Goal: Register for event/course

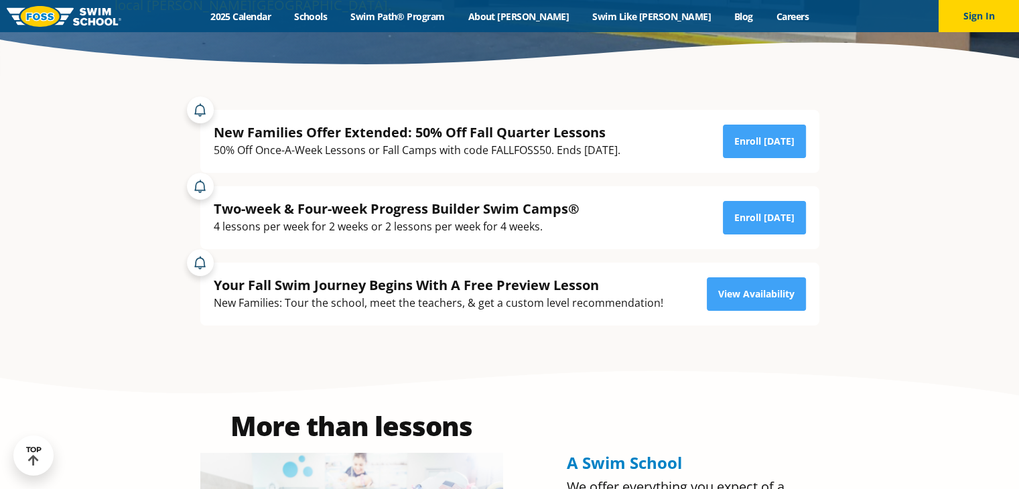
scroll to position [265, 0]
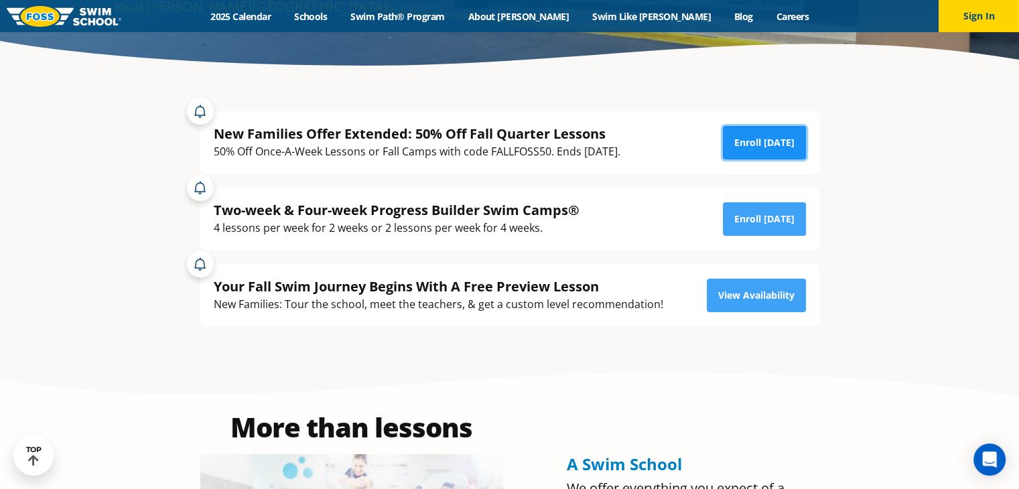
click at [761, 143] on link "Enroll Today" at bounding box center [764, 142] width 83 height 33
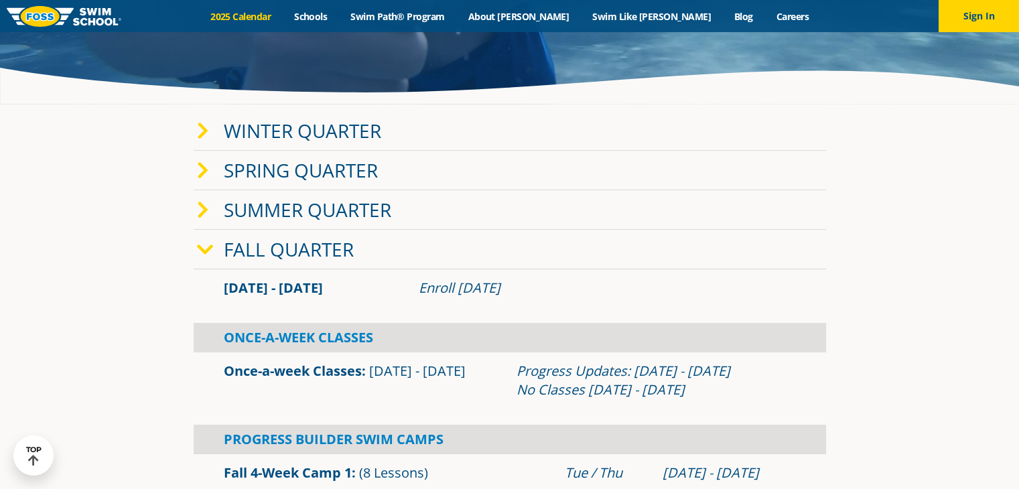
click at [276, 248] on link "Fall Quarter" at bounding box center [289, 248] width 130 height 25
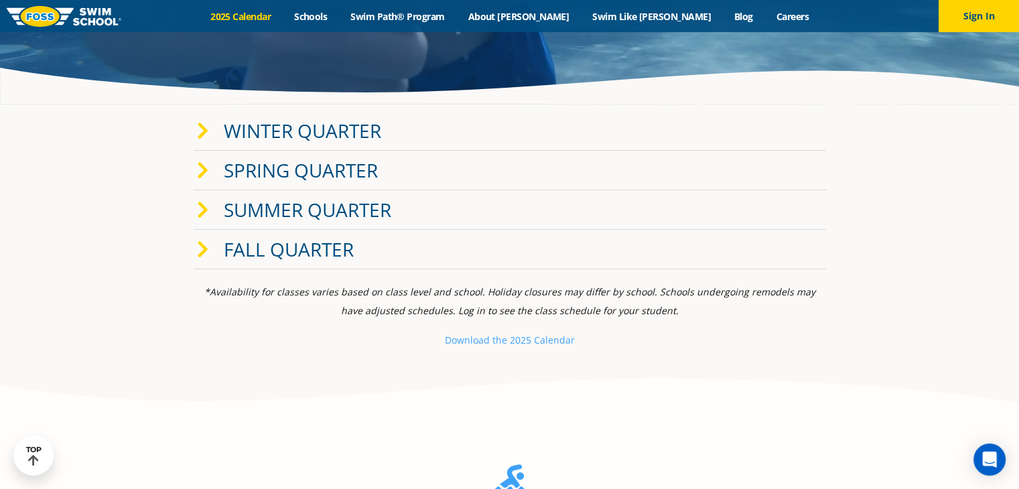
click at [276, 248] on link "Fall Quarter" at bounding box center [289, 248] width 130 height 25
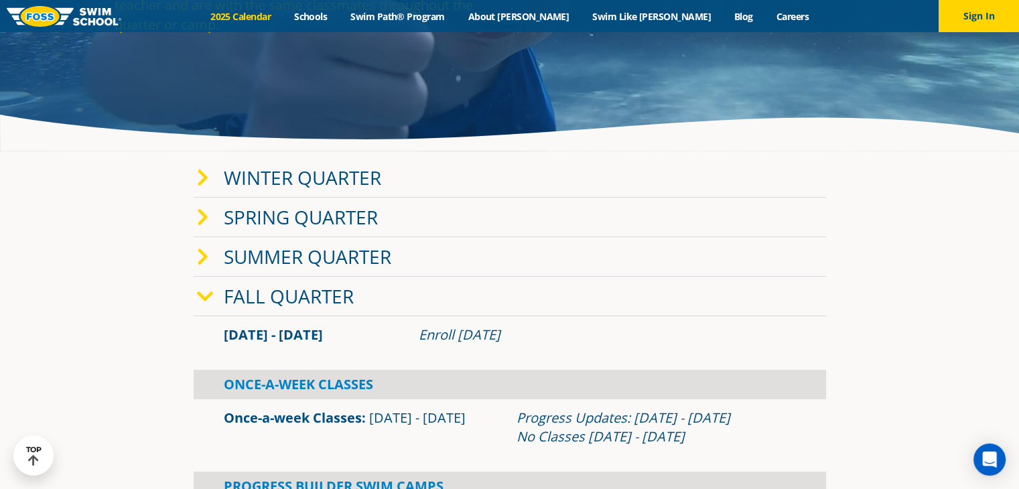
scroll to position [192, 0]
click at [132, 323] on section "Winter Quarter Jan 2 - Mar 12 Enroll Nov 12, 2024 Once-A-Week Classes" at bounding box center [510, 386] width 804 height 470
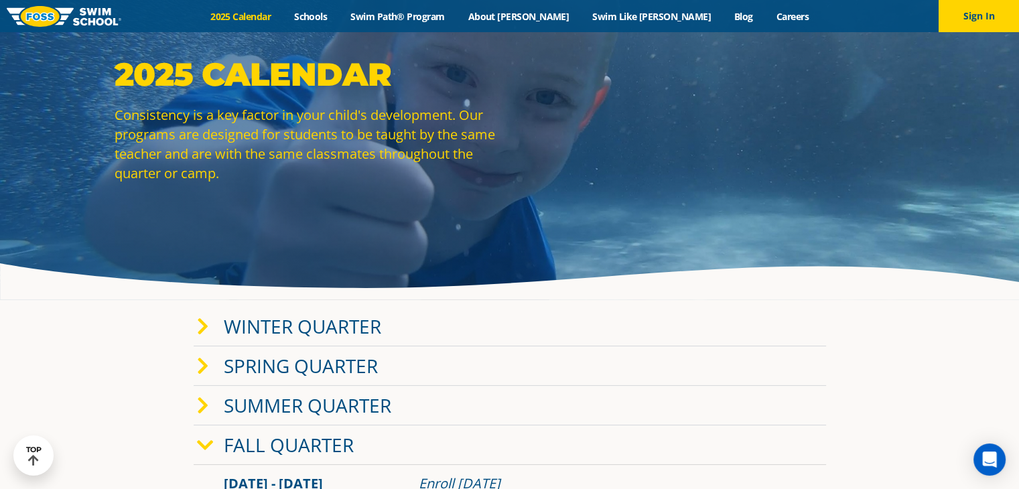
scroll to position [0, 0]
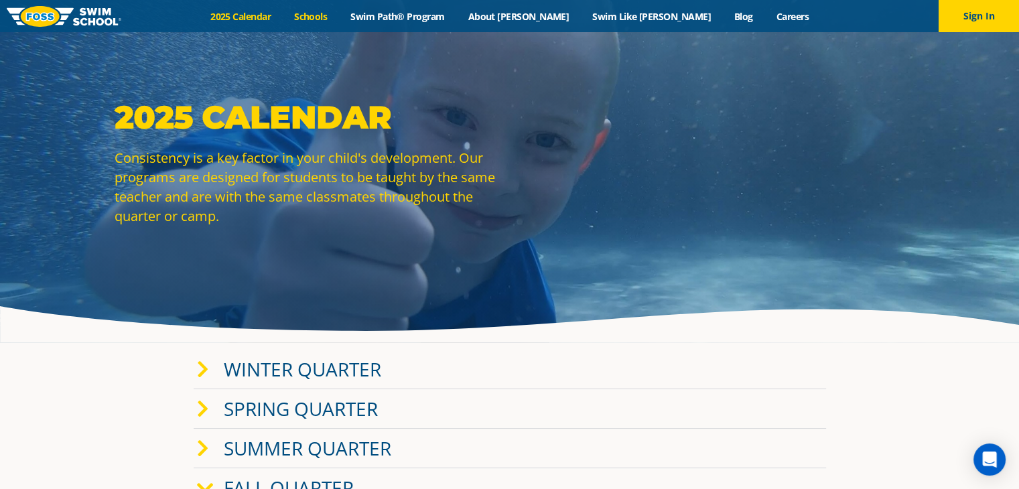
click at [339, 19] on link "Schools" at bounding box center [311, 16] width 56 height 13
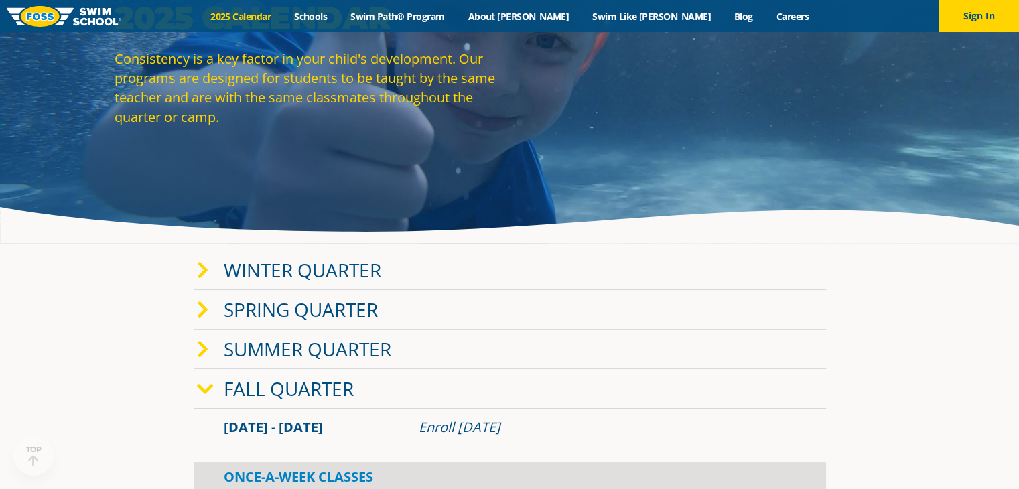
scroll to position [98, 0]
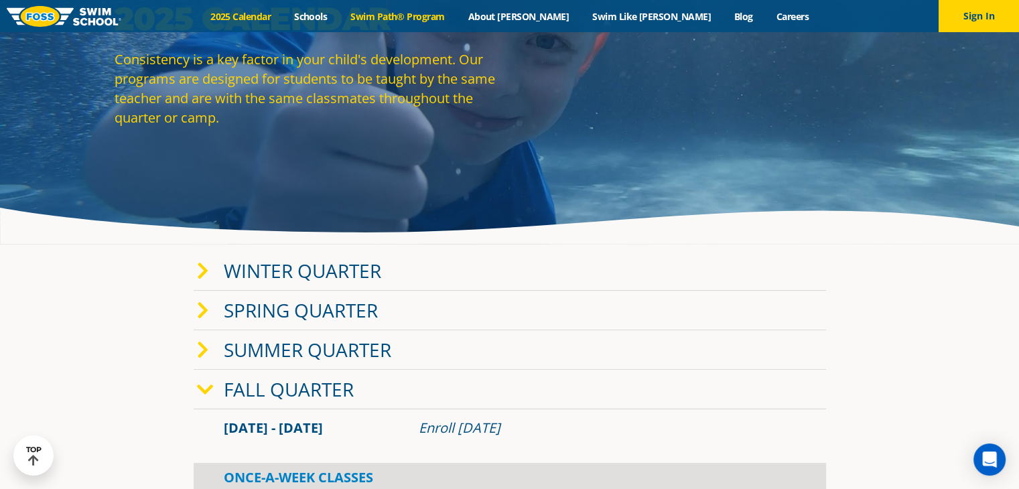
click at [456, 17] on link "Swim Path® Program" at bounding box center [397, 16] width 117 height 13
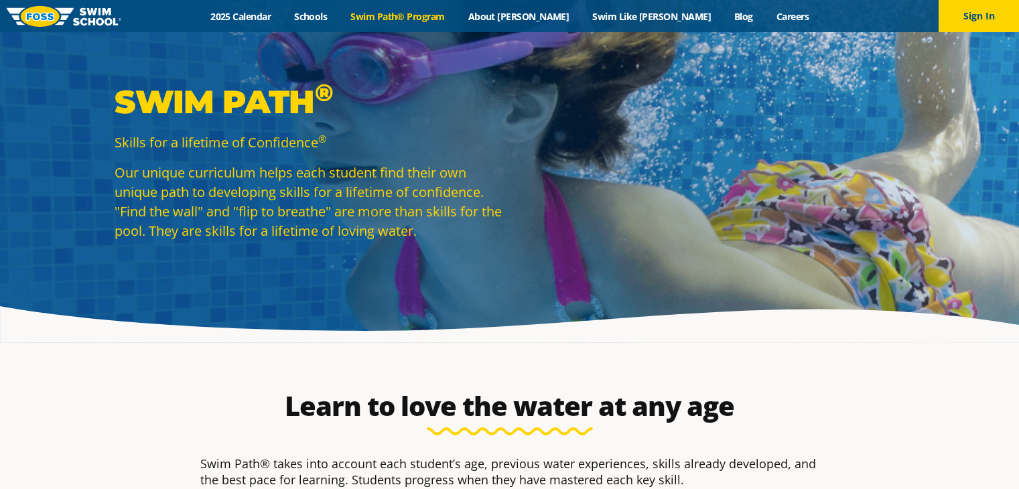
click at [541, 10] on link "About [PERSON_NAME]" at bounding box center [518, 16] width 125 height 13
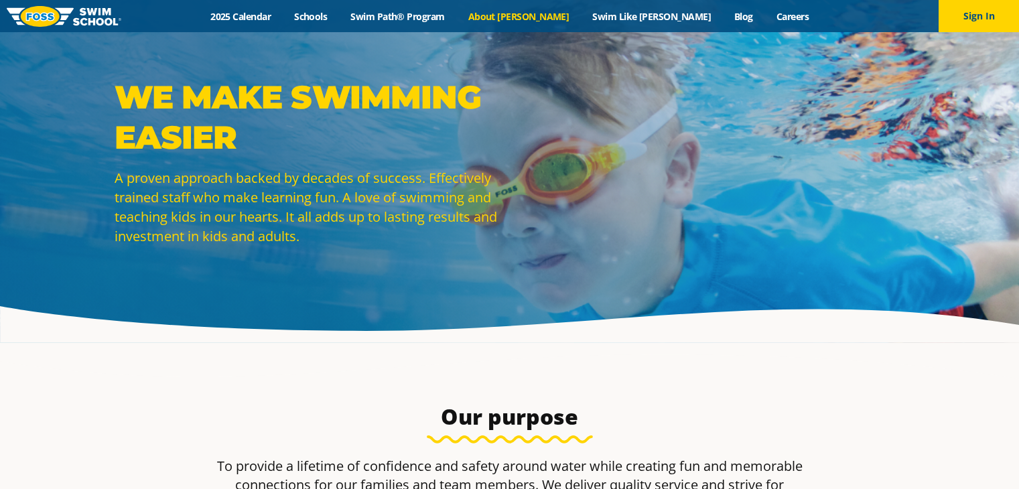
click at [283, 17] on link "2025 Calendar" at bounding box center [241, 16] width 84 height 13
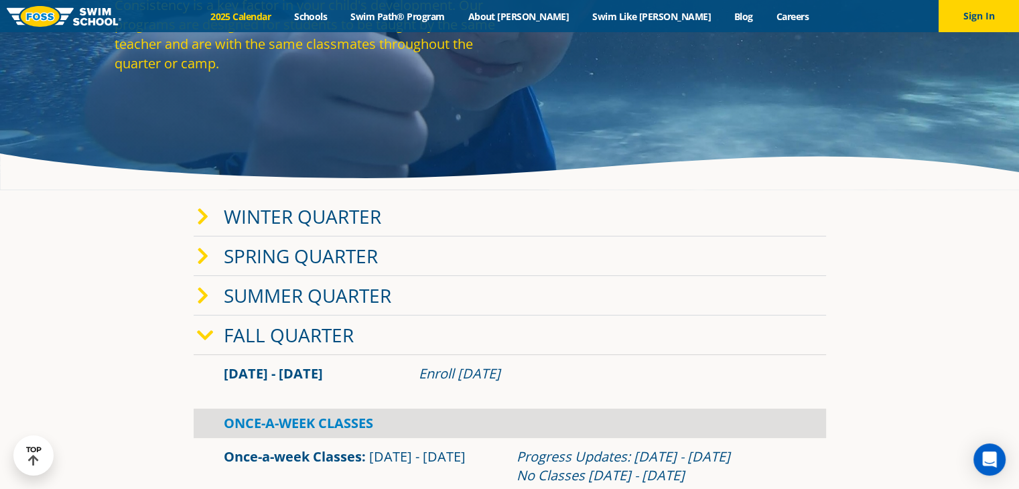
scroll to position [155, 0]
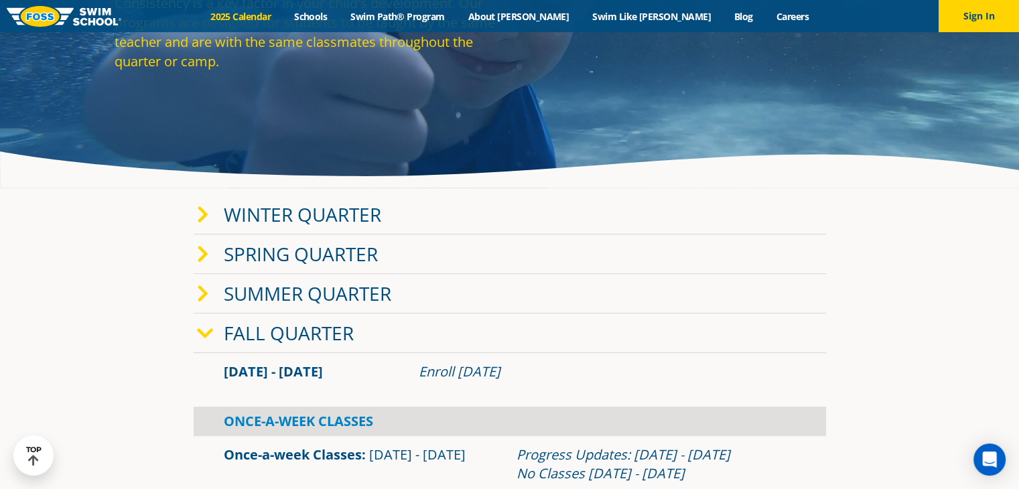
click at [208, 336] on icon at bounding box center [205, 333] width 17 height 19
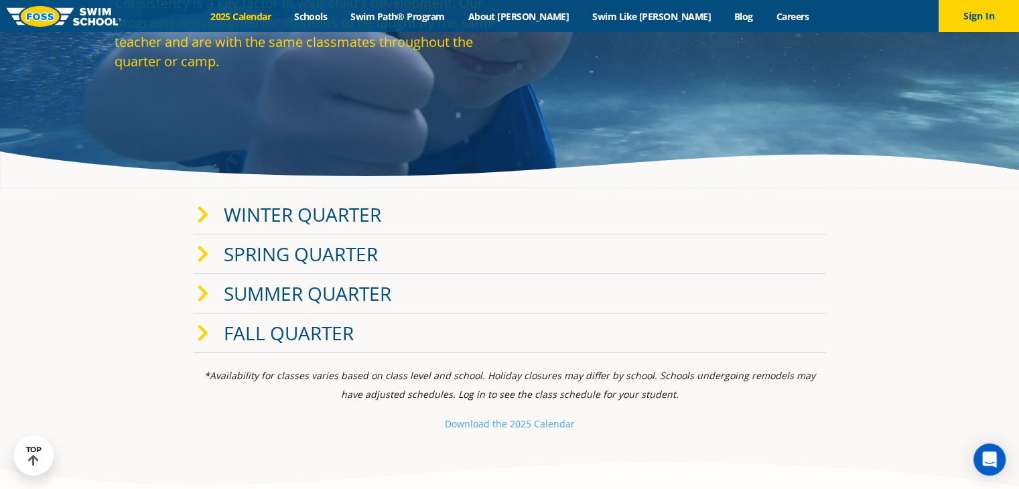
click at [208, 336] on icon at bounding box center [203, 333] width 12 height 19
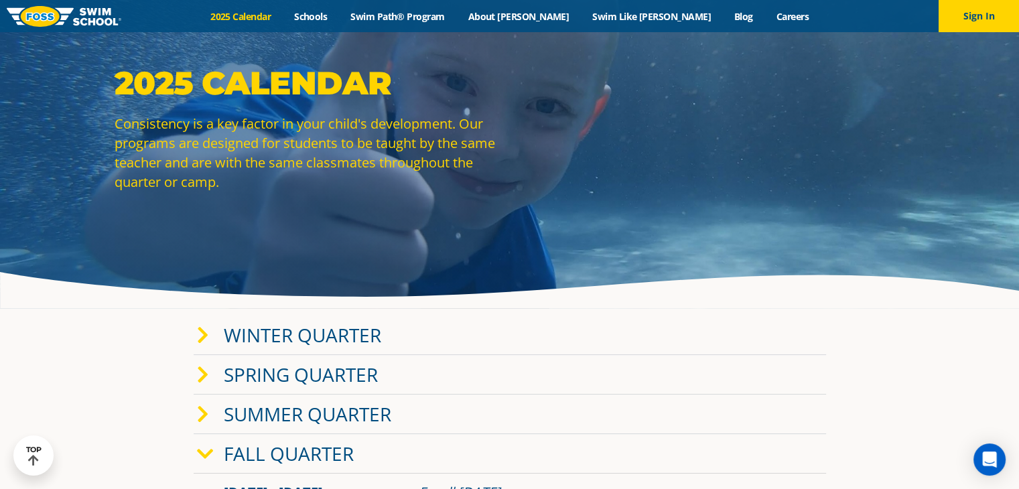
scroll to position [31, 0]
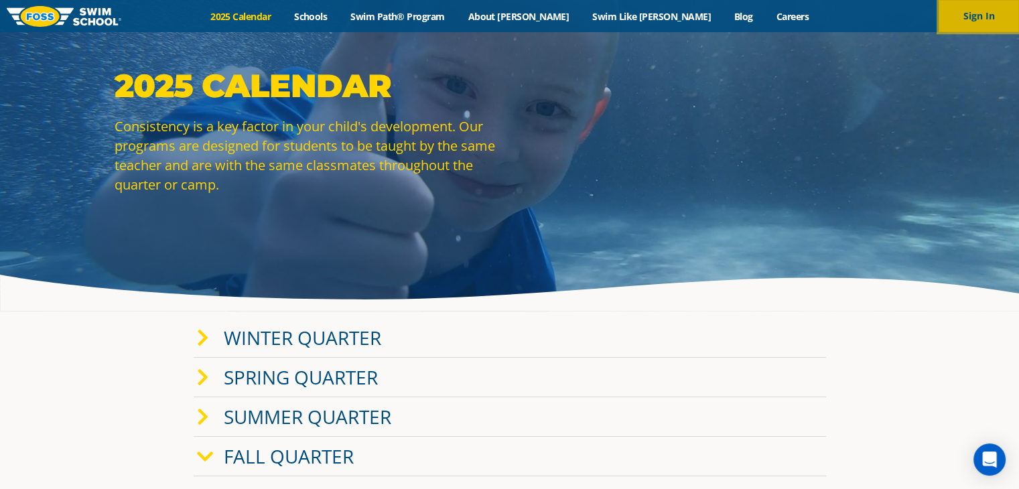
click at [969, 13] on button "Sign In" at bounding box center [978, 16] width 80 height 32
